Goal: Information Seeking & Learning: Learn about a topic

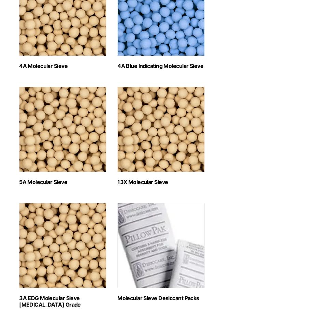
scroll to position [273, 0]
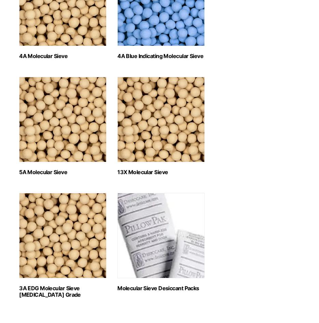
click at [152, 134] on img "Visit product category 13X Molecular Sieve" at bounding box center [160, 119] width 87 height 85
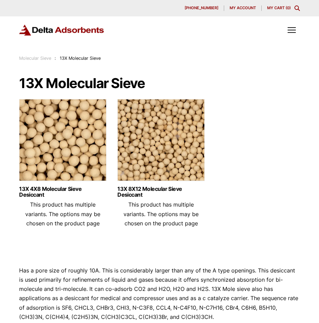
click at [177, 153] on img at bounding box center [160, 141] width 87 height 85
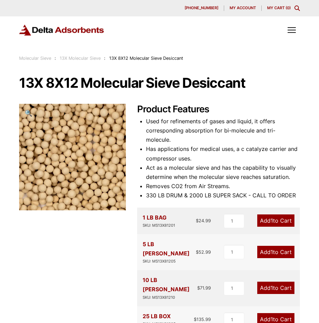
click at [94, 58] on link "13X Molecular Sieve" at bounding box center [80, 58] width 41 height 5
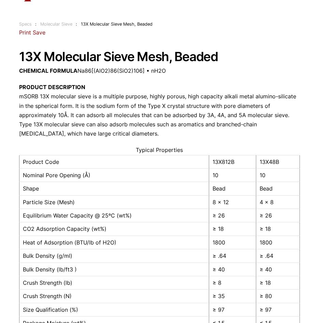
scroll to position [136, 0]
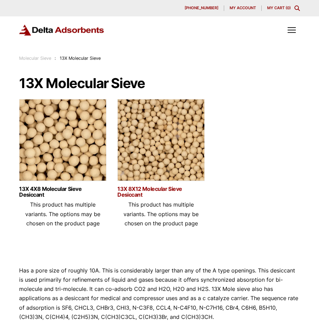
click at [153, 192] on link "13X 8X12 Molecular Sieve Desiccant" at bounding box center [160, 192] width 87 height 12
click at [124, 193] on link "13X 8X12 Molecular Sieve Desiccant" at bounding box center [160, 192] width 87 height 12
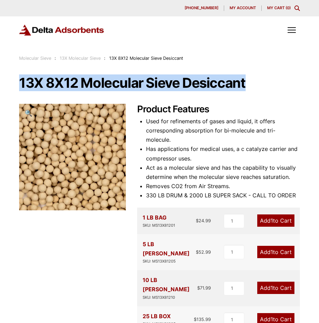
drag, startPoint x: 19, startPoint y: 84, endPoint x: 244, endPoint y: 93, distance: 224.6
copy h1 "13X 8X12 Molecular Sieve Desiccant"
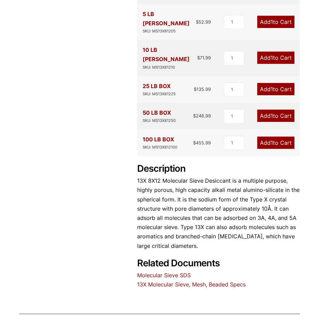
scroll to position [171, 0]
